Goal: Information Seeking & Learning: Find specific fact

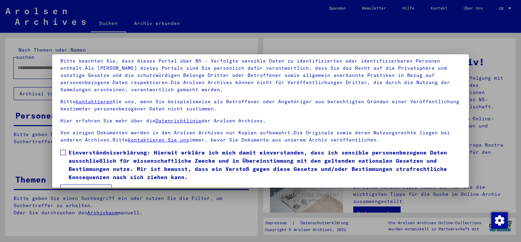
scroll to position [58, 0]
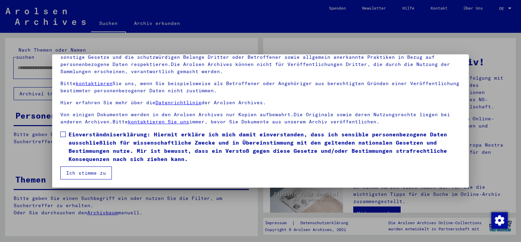
click at [63, 134] on span at bounding box center [62, 133] width 5 height 5
click at [75, 168] on button "Ich stimme zu" at bounding box center [86, 172] width 52 height 13
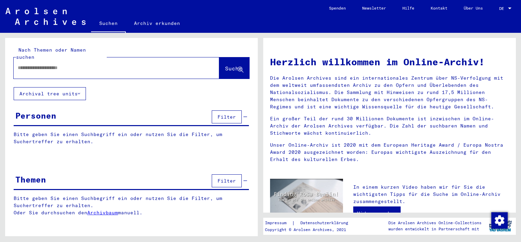
click at [18, 64] on input "text" at bounding box center [108, 67] width 181 height 7
type input "**********"
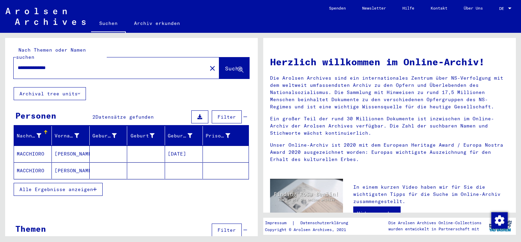
click at [31, 145] on mat-cell "MACCHIORO" at bounding box center [33, 153] width 38 height 16
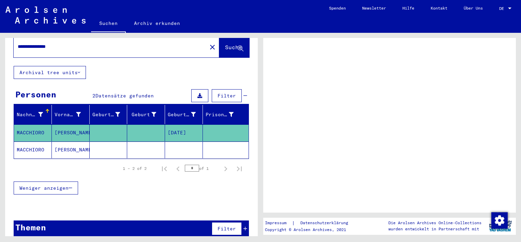
scroll to position [21, 0]
